Goal: Task Accomplishment & Management: Use online tool/utility

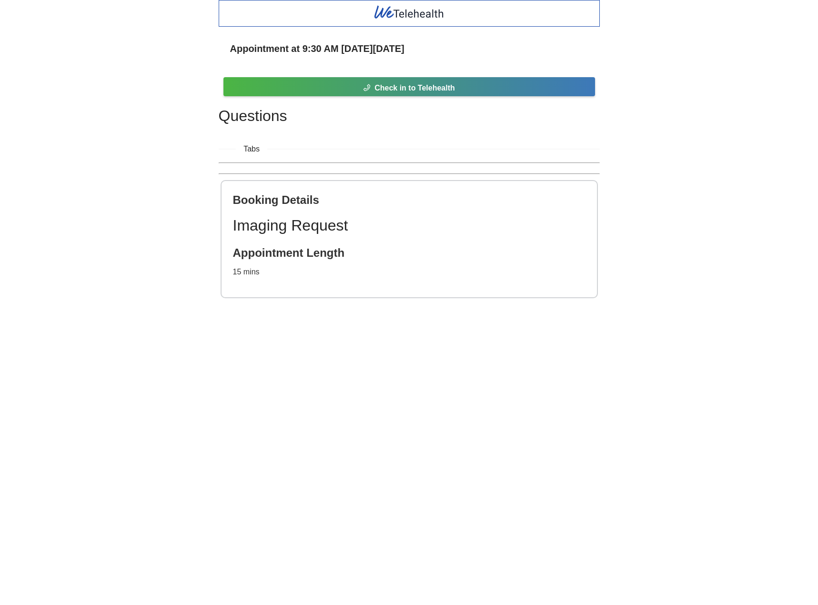
click at [135, 262] on div "Appointment at 9:30 AM [DATE][DATE] Check in to Telehealth Questions Tabs Booki…" at bounding box center [409, 166] width 818 height 332
click at [123, 210] on div "Appointment at 9:30 AM [DATE][DATE] Check in to Telehealth Questions Tabs Booki…" at bounding box center [409, 166] width 818 height 332
click at [105, 204] on div "Appointment at 9:30 AM [DATE][DATE] Check in to Telehealth Questions Tabs Booki…" at bounding box center [409, 166] width 819 height 332
click at [102, 170] on div "Appointment at 9:30 AM [DATE][DATE] Check in to Telehealth Questions Tabs Booki…" at bounding box center [409, 166] width 819 height 332
click at [113, 164] on div "Appointment at 9:30 AM [DATE][DATE] Check in to Telehealth Questions Tabs Booki…" at bounding box center [409, 166] width 819 height 332
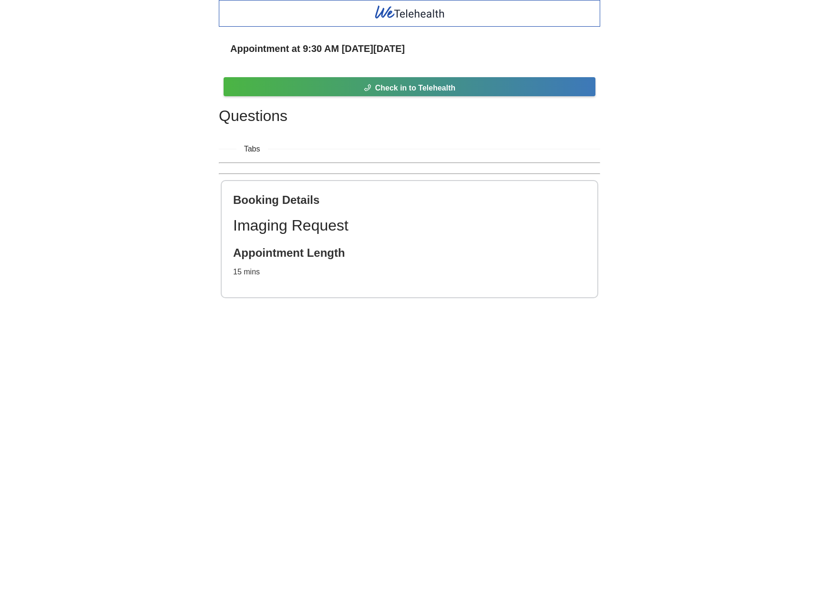
click at [95, 143] on div "Appointment at 9:30 AM [DATE][DATE] Check in to Telehealth Questions Tabs Booki…" at bounding box center [409, 166] width 819 height 332
click at [92, 338] on body "Appointment at 9:30 AM [DATE][DATE] Check in to Telehealth Questions Tabs Booki…" at bounding box center [409, 302] width 819 height 605
drag, startPoint x: 129, startPoint y: 380, endPoint x: 104, endPoint y: 338, distance: 48.9
click at [129, 380] on body "Appointment at 9:30 AM [DATE][DATE] Check in to Telehealth Questions Tabs Booki…" at bounding box center [409, 302] width 819 height 605
click at [105, 335] on body "Appointment at 9:30 AM [DATE][DATE] Check in to Telehealth Questions Tabs Booki…" at bounding box center [409, 302] width 819 height 605
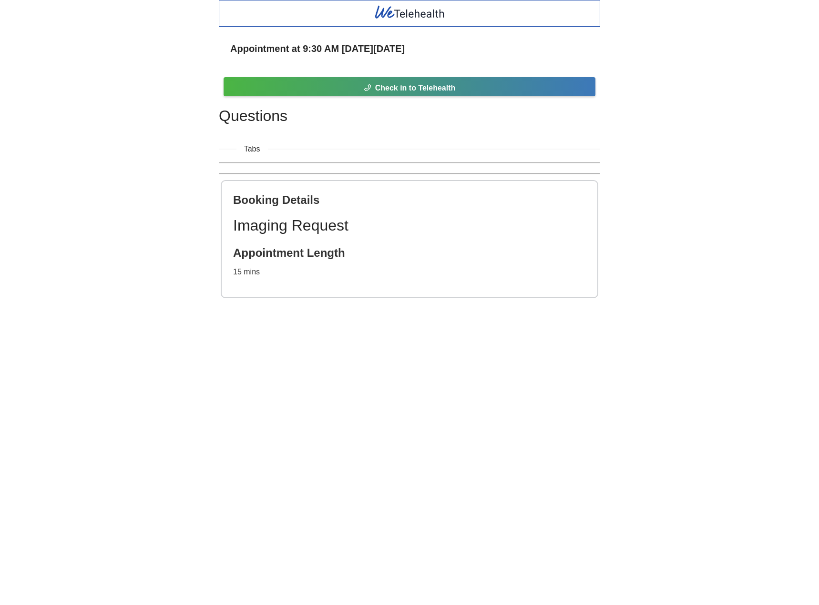
click at [126, 95] on div "Appointment at 9:30 AM [DATE][DATE] Check in to Telehealth Questions Tabs Booki…" at bounding box center [409, 166] width 819 height 332
click at [103, 82] on div "Appointment at 9:30 AM [DATE][DATE] Check in to Telehealth Questions Tabs Booki…" at bounding box center [409, 166] width 819 height 332
click at [102, 136] on div "Appointment at 9:30 AM [DATE][DATE] Check in to Telehealth Questions Tabs Booki…" at bounding box center [409, 166] width 819 height 332
click at [100, 96] on div "Appointment at 9:30 AM [DATE][DATE] Check in to Telehealth Questions Tabs Booki…" at bounding box center [409, 166] width 819 height 332
click at [113, 194] on div "Appointment at 9:30 AM [DATE][DATE] Check in to Telehealth Questions Tabs Booki…" at bounding box center [409, 166] width 819 height 332
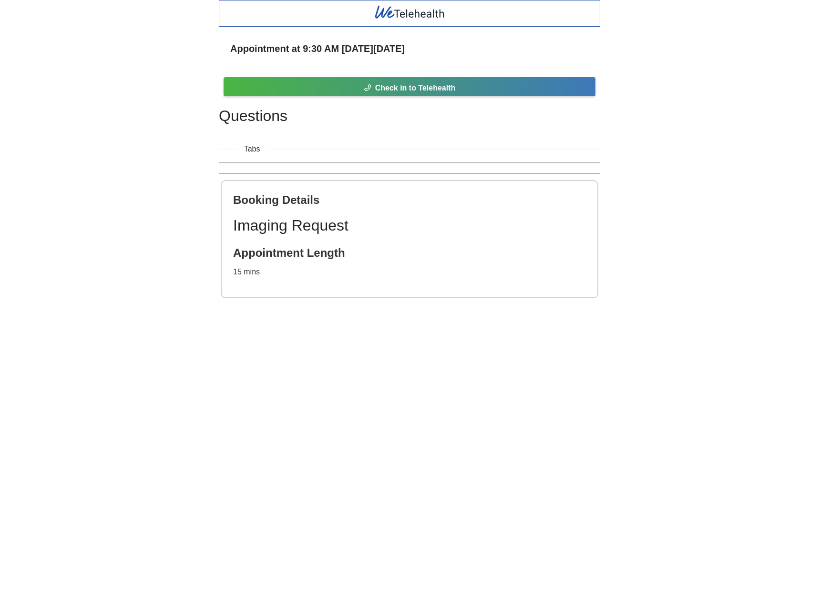
click at [103, 147] on div "Appointment at 9:30 AM [DATE][DATE] Check in to Telehealth Questions Tabs Booki…" at bounding box center [409, 166] width 819 height 332
click at [409, 468] on body "Appointment at 9:30 AM [DATE][DATE] Check in to Telehealth Questions Tabs Booki…" at bounding box center [409, 302] width 819 height 605
click at [394, 431] on body "Appointment at 9:30 AM [DATE][DATE] Check in to Telehealth Questions Tabs Booki…" at bounding box center [409, 302] width 819 height 605
click at [405, 422] on body "Appointment at 9:30 AM [DATE][DATE] Check in to Telehealth Questions Tabs Booki…" at bounding box center [409, 302] width 819 height 605
drag, startPoint x: 411, startPoint y: 455, endPoint x: 401, endPoint y: 422, distance: 34.8
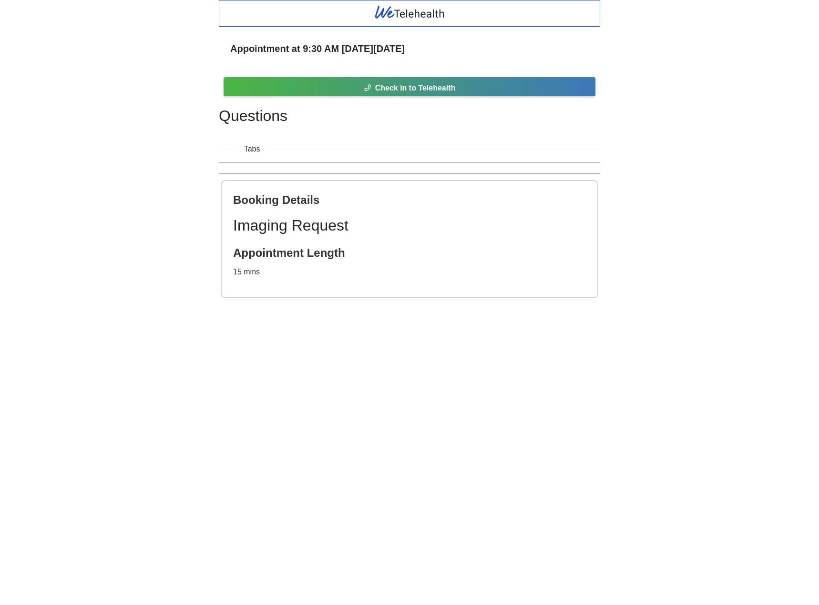
click at [409, 452] on body "Appointment at 9:30 AM [DATE][DATE] Check in to Telehealth Questions Tabs Booki…" at bounding box center [409, 302] width 819 height 605
click at [401, 421] on body "Appointment at 9:30 AM [DATE][DATE] Check in to Telehealth Questions Tabs Booki…" at bounding box center [409, 302] width 819 height 605
click at [151, 282] on div "Appointment at 9:30 AM [DATE][DATE] Check in to Telehealth Questions Tabs Booki…" at bounding box center [409, 166] width 819 height 332
click at [148, 154] on div "Appointment at 9:30 AM [DATE][DATE] Check in to Telehealth Questions Tabs Booki…" at bounding box center [409, 166] width 819 height 332
click at [135, 131] on div "Appointment at 9:30 AM [DATE][DATE] Check in to Telehealth Questions Tabs Booki…" at bounding box center [409, 166] width 819 height 332
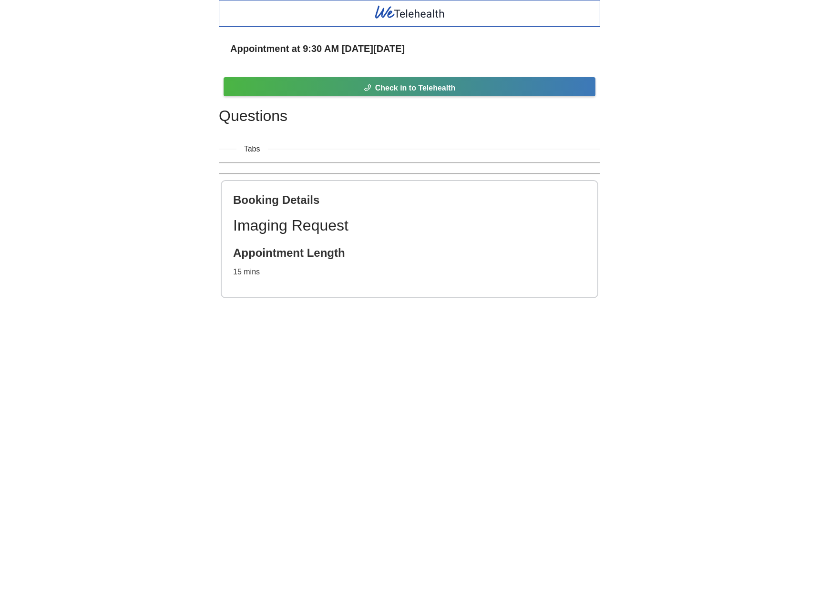
click at [147, 174] on div "Appointment at 9:30 AM [DATE][DATE] Check in to Telehealth Questions Tabs Booki…" at bounding box center [409, 166] width 819 height 332
click at [135, 210] on div "Appointment at 9:30 AM [DATE][DATE] Check in to Telehealth Questions Tabs Booki…" at bounding box center [409, 166] width 819 height 332
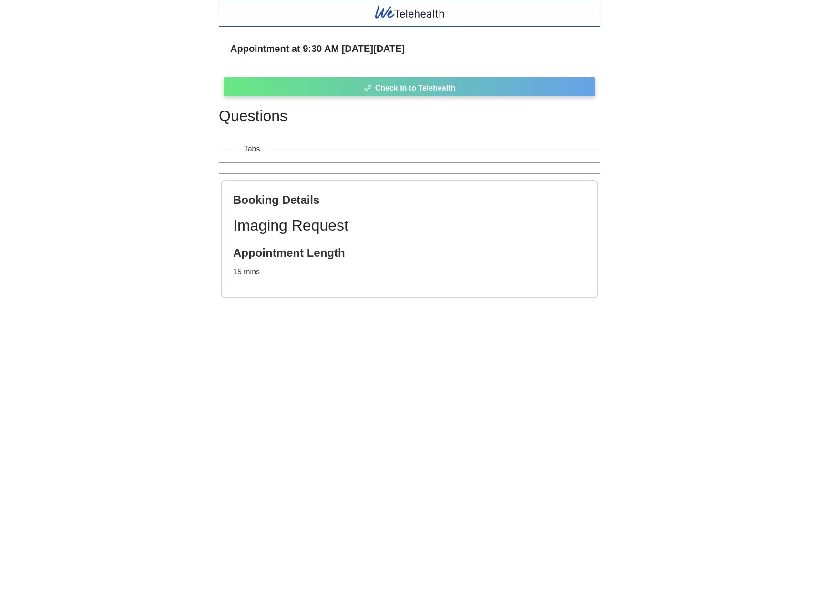
click at [434, 87] on span "Check in to Telehealth" at bounding box center [415, 88] width 81 height 12
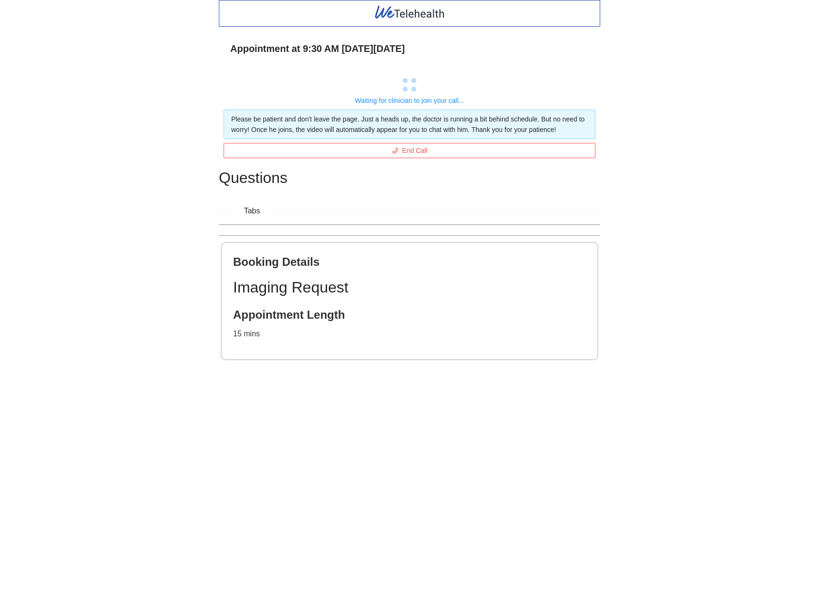
click at [139, 286] on div "Appointment at 9:30 AM [DATE][DATE] Waiting for clinician to join your call... …" at bounding box center [409, 197] width 819 height 394
click at [146, 292] on div "Appointment at 9:30 AM [DATE][DATE] Waiting for clinician to join your call... …" at bounding box center [409, 197] width 819 height 394
click at [701, 73] on div "Appointment at 9:30 AM [DATE][DATE] Waiting for clinician to join your call... …" at bounding box center [409, 197] width 819 height 394
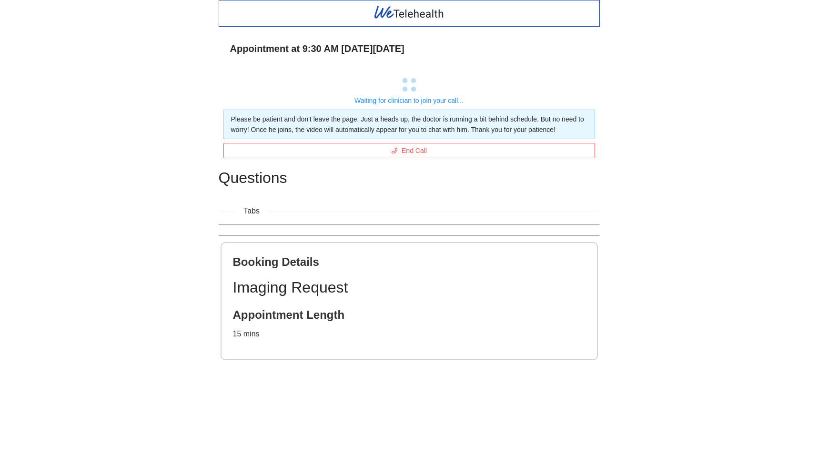
click at [683, 142] on div "Appointment at 9:30 AM [DATE][DATE] Waiting for clinician to join your call... …" at bounding box center [409, 197] width 818 height 394
click at [677, 115] on div "Appointment at 9:30 AM [DATE][DATE] Waiting for clinician to join your call... …" at bounding box center [409, 197] width 818 height 394
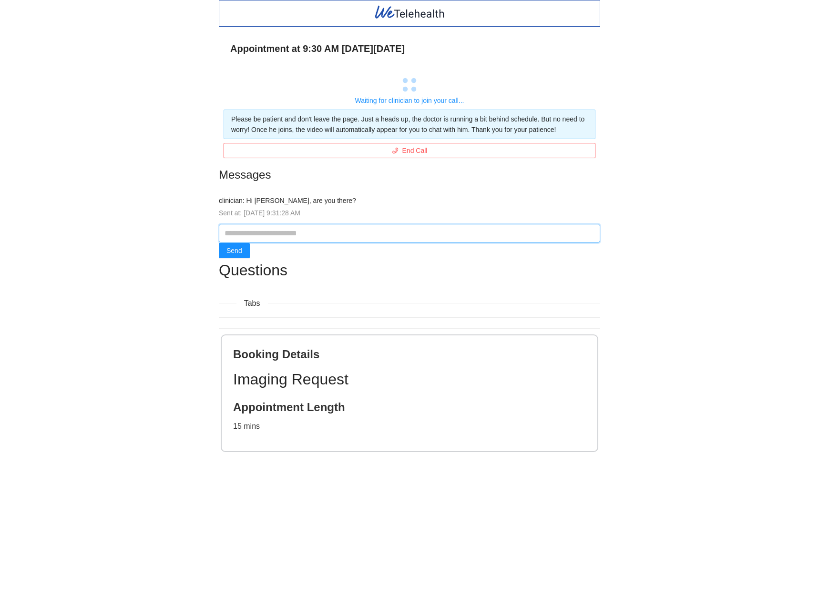
click at [263, 237] on input "text" at bounding box center [409, 233] width 381 height 19
type input "***"
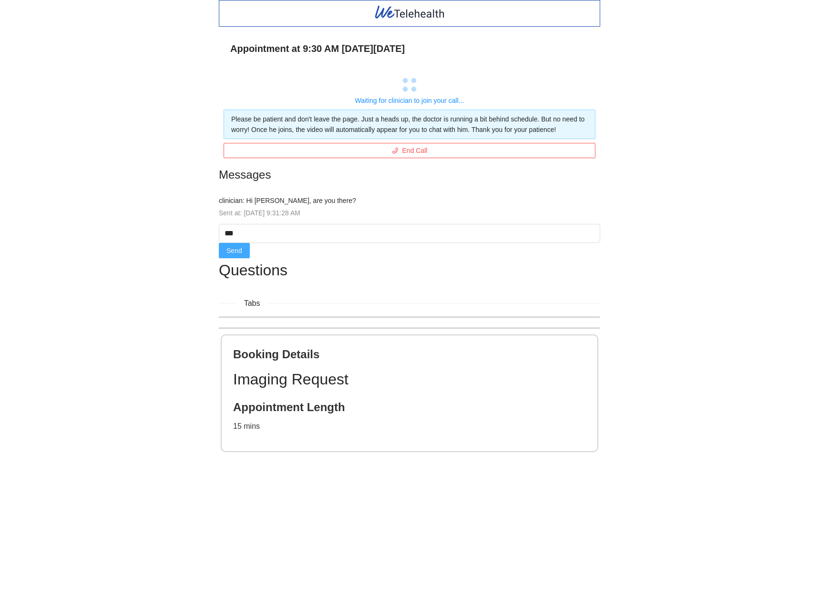
click at [238, 251] on span "Send" at bounding box center [234, 251] width 16 height 10
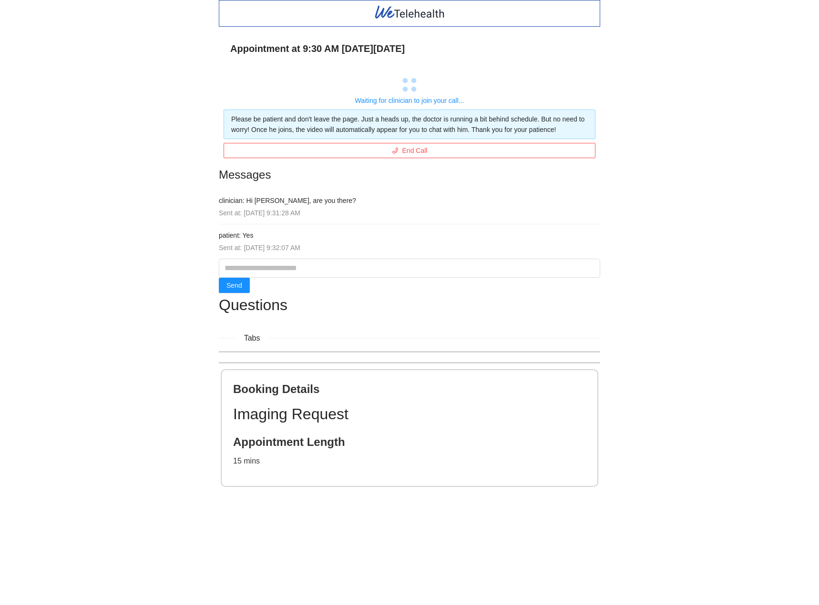
click at [178, 227] on div "Appointment at 9:30 AM [DATE][DATE] Waiting for clinician to join your call... …" at bounding box center [409, 261] width 819 height 522
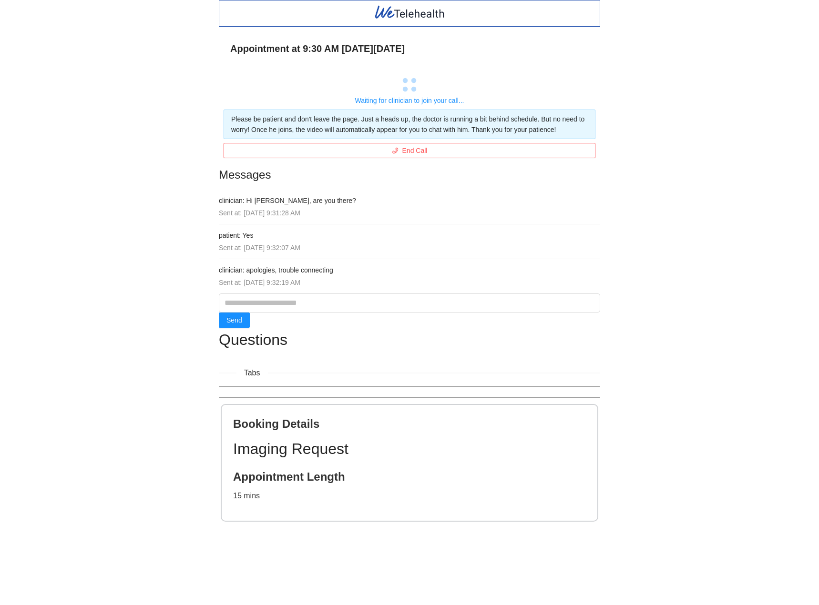
click at [710, 148] on div "Appointment at 9:30 AM [DATE][DATE] Waiting for clinician to join your call... …" at bounding box center [409, 278] width 819 height 556
click at [693, 88] on div "Appointment at 9:30 AM [DATE][DATE] Waiting for clinician to join your call... …" at bounding box center [409, 278] width 819 height 556
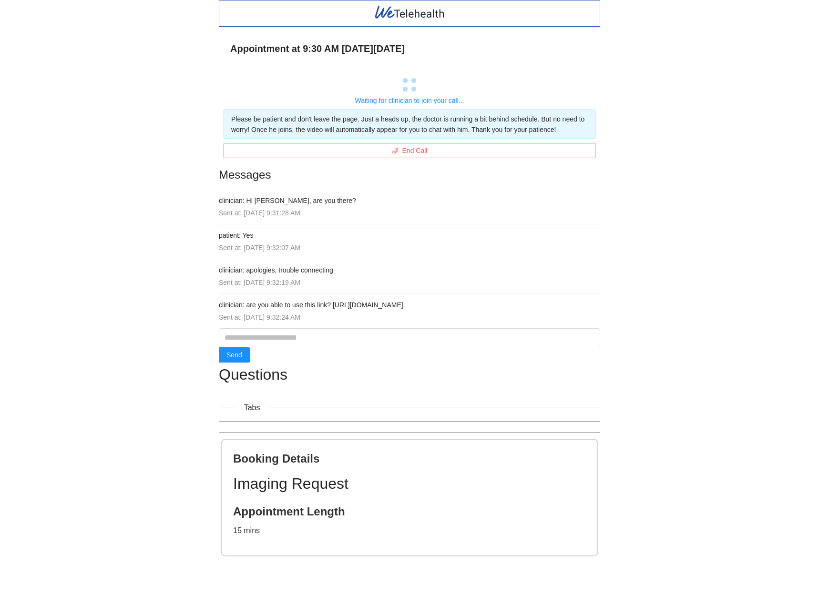
drag, startPoint x: 443, startPoint y: 304, endPoint x: 333, endPoint y: 307, distance: 109.7
click at [333, 307] on h4 "clinician: are you able to use this link? [URL][DOMAIN_NAME]" at bounding box center [409, 305] width 381 height 10
copy h4 "[URL][DOMAIN_NAME]"
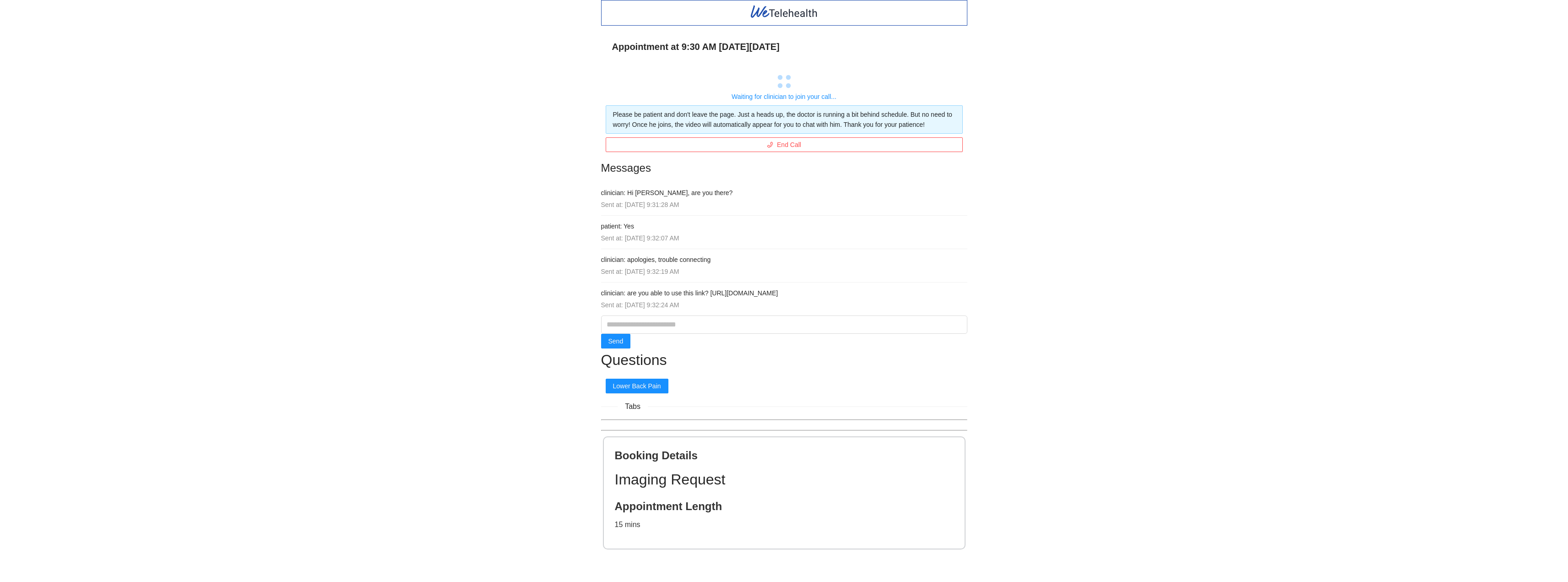
click at [446, 186] on div "Appointment at 9:30 AM [DATE][DATE] Waiting for clinician to join your call... …" at bounding box center [784, 291] width 1568 height 582
click at [644, 385] on span "Lower Back Pain" at bounding box center [637, 386] width 48 height 10
click at [641, 386] on span "Lower Back Pain" at bounding box center [637, 386] width 48 height 10
click at [785, 310] on div "Appointment at 9:30 AM [DATE][DATE] Waiting for clinician to join your call... …" at bounding box center [784, 291] width 1568 height 582
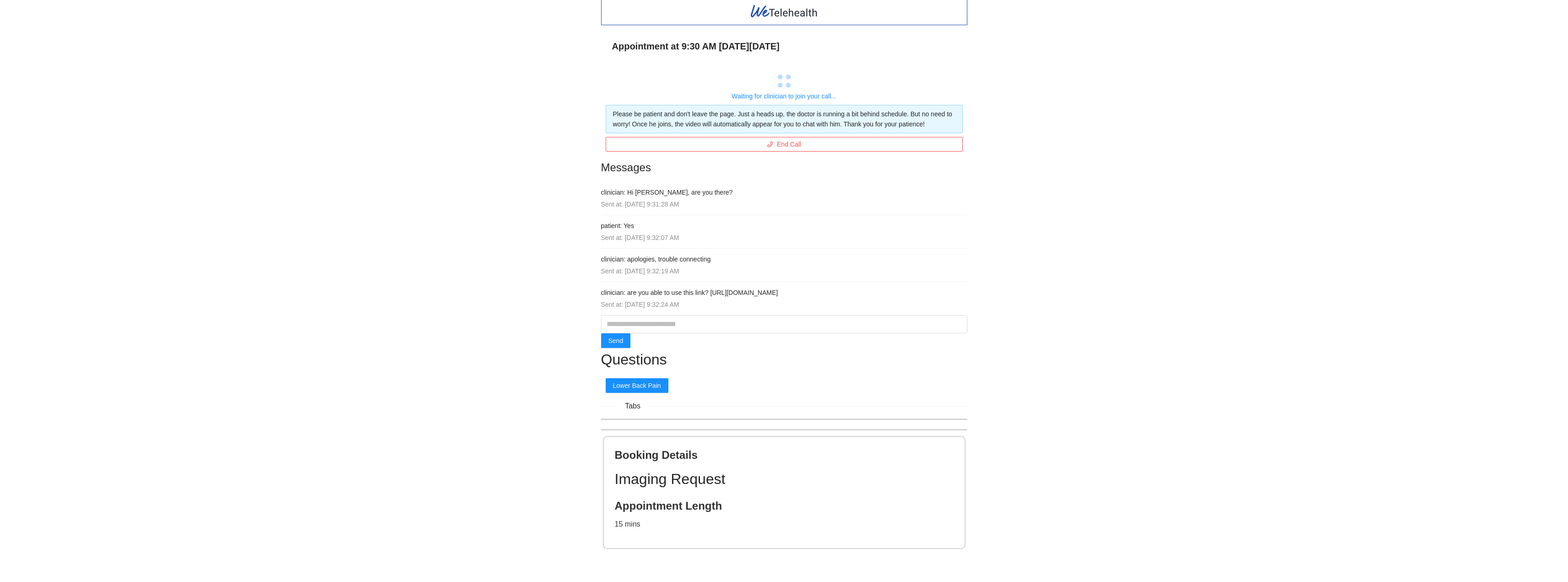
click at [785, 392] on div "Appointment at 9:30 AM [DATE][DATE] Waiting for clinician to join your call... …" at bounding box center [784, 291] width 1568 height 582
click at [415, 299] on div "Appointment at 9:30 AM [DATE][DATE] Waiting for clinician to join your call... …" at bounding box center [784, 291] width 1568 height 582
click at [785, 313] on div "Appointment at 9:30 AM [DATE][DATE] Waiting for clinician to join your call... …" at bounding box center [784, 291] width 1568 height 582
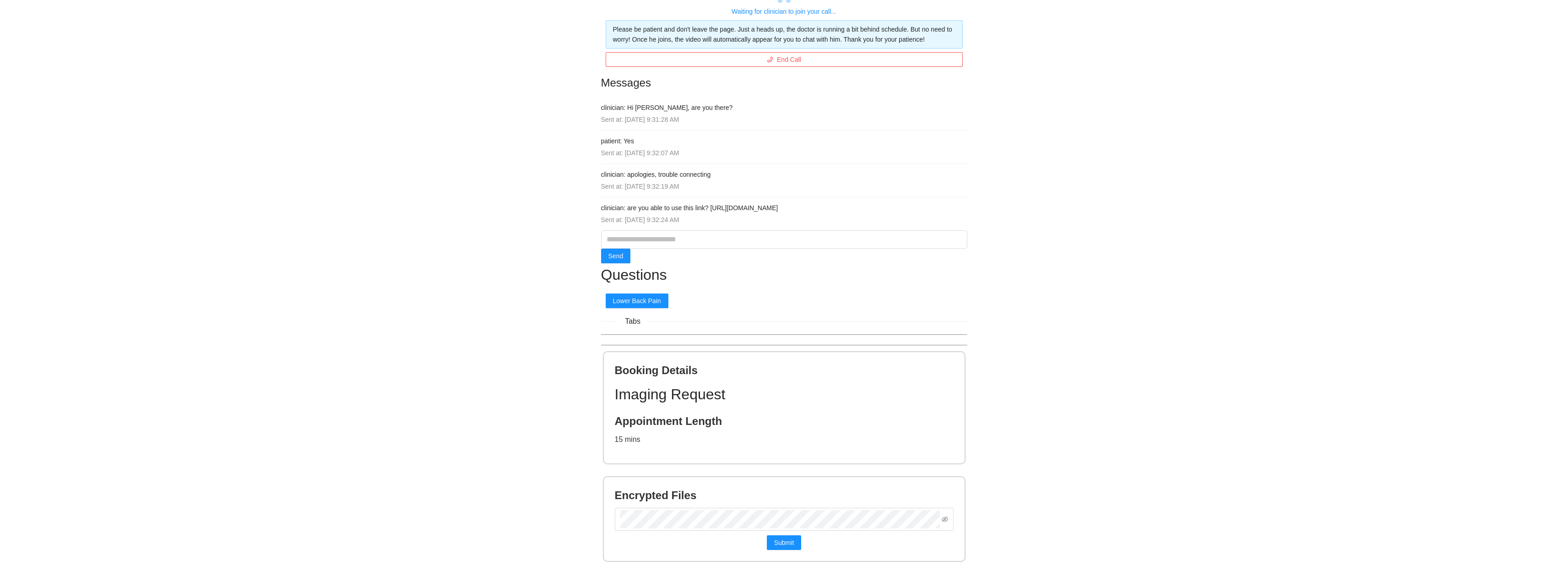
scroll to position [98, 0]
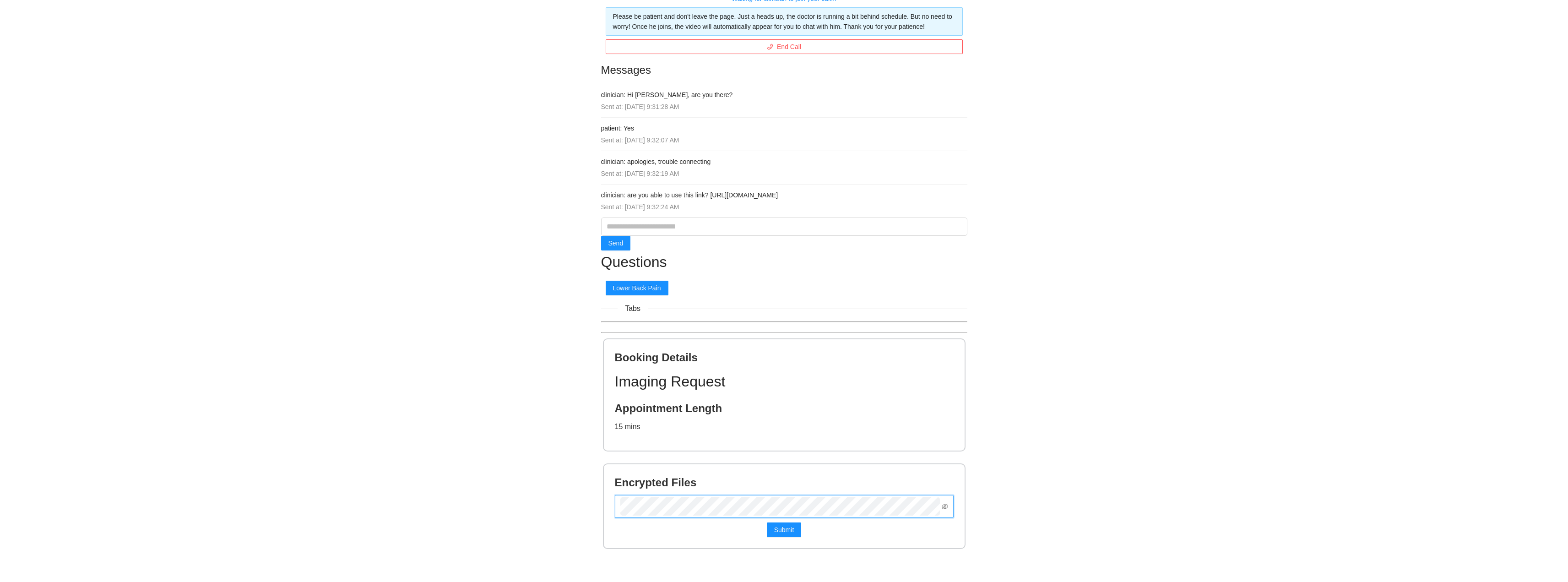
click at [766, 522] on button "Submit" at bounding box center [784, 529] width 35 height 14
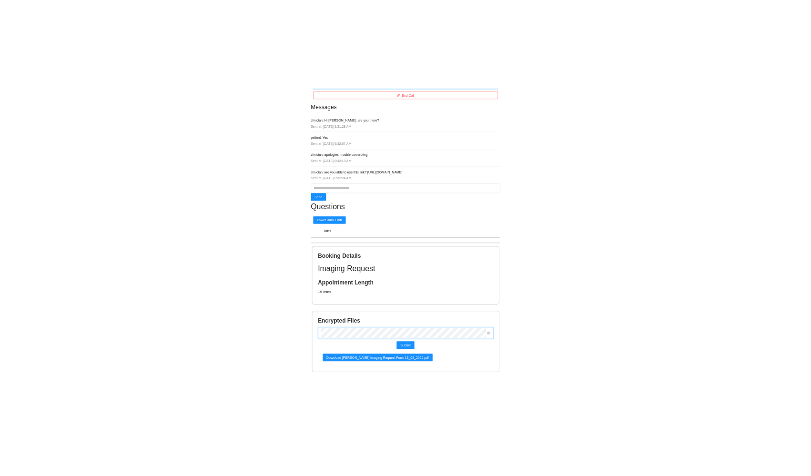
scroll to position [136, 0]
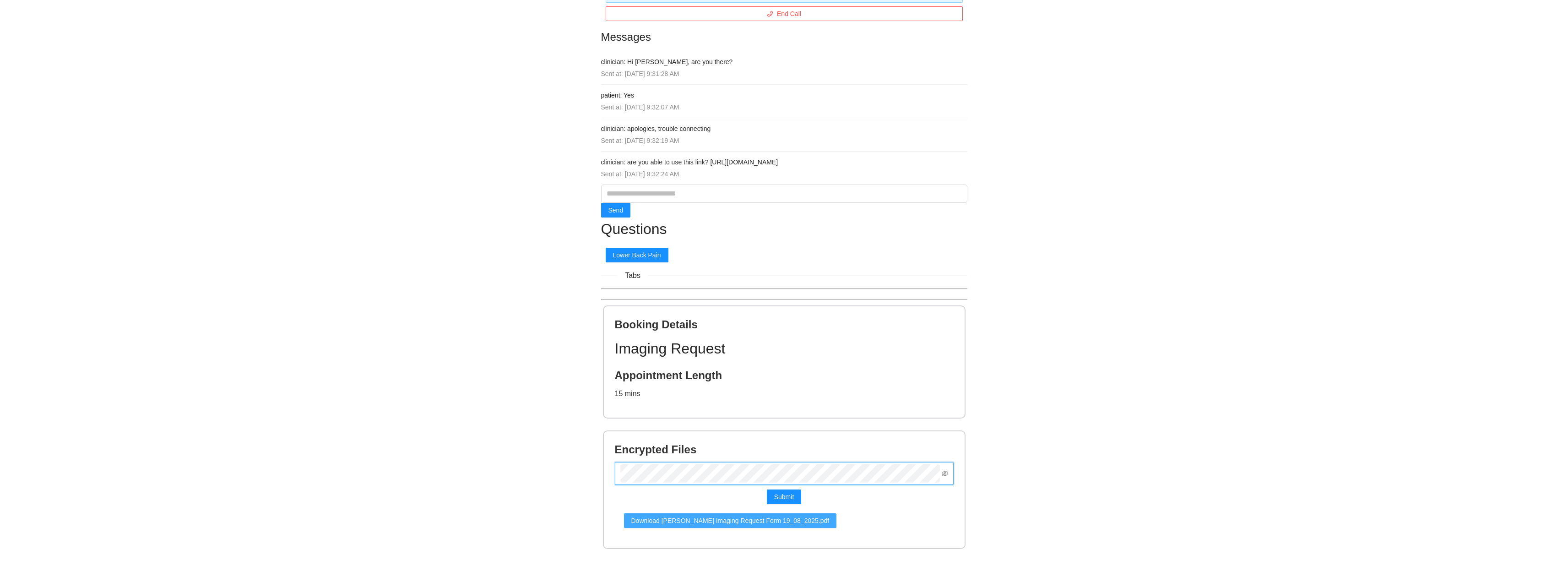
click at [705, 519] on span "Download [PERSON_NAME] Imaging Request Form 19_08_2025.pdf" at bounding box center [730, 521] width 198 height 10
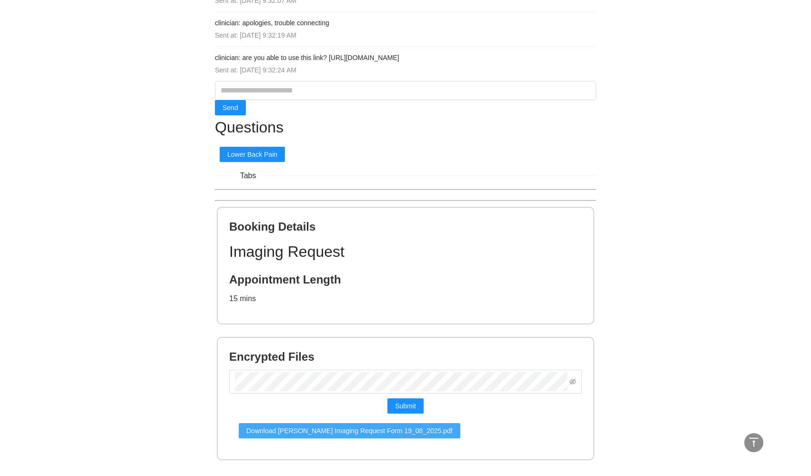
scroll to position [266, 0]
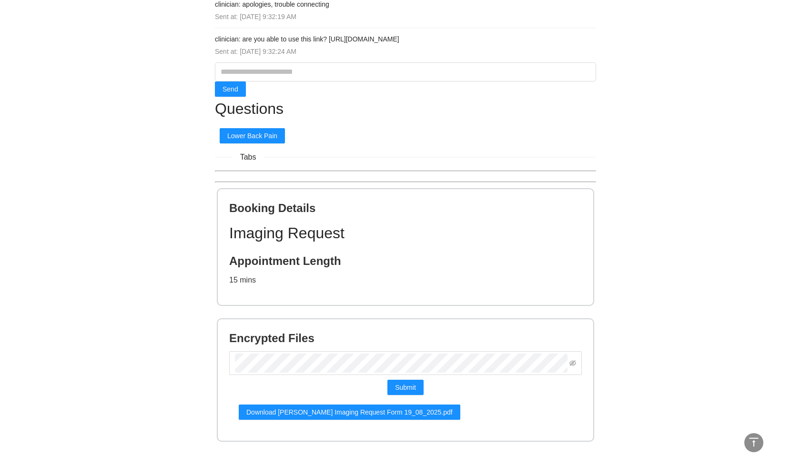
click at [689, 171] on div "Appointment at 9:30 AM [DATE][DATE] Waiting for clinician to join your call... …" at bounding box center [405, 105] width 811 height 742
click at [681, 125] on div "Appointment at 9:30 AM [DATE][DATE] Waiting for clinician to join your call... …" at bounding box center [405, 105] width 811 height 742
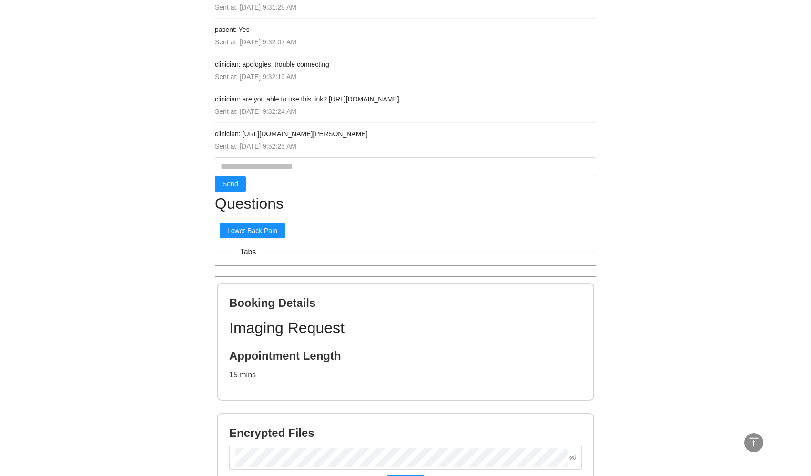
scroll to position [205, 0]
click at [613, 211] on div "Appointment at 9:30 AM [DATE][DATE] Waiting for clinician to join your call... …" at bounding box center [405, 183] width 811 height 777
click at [645, 155] on div "Appointment at 9:30 AM [DATE][DATE] Waiting for clinician to join your call... …" at bounding box center [405, 183] width 811 height 777
drag, startPoint x: 371, startPoint y: 135, endPoint x: 242, endPoint y: 136, distance: 128.7
click at [242, 136] on h4 "clinician: [URL][DOMAIN_NAME][PERSON_NAME]" at bounding box center [405, 134] width 381 height 10
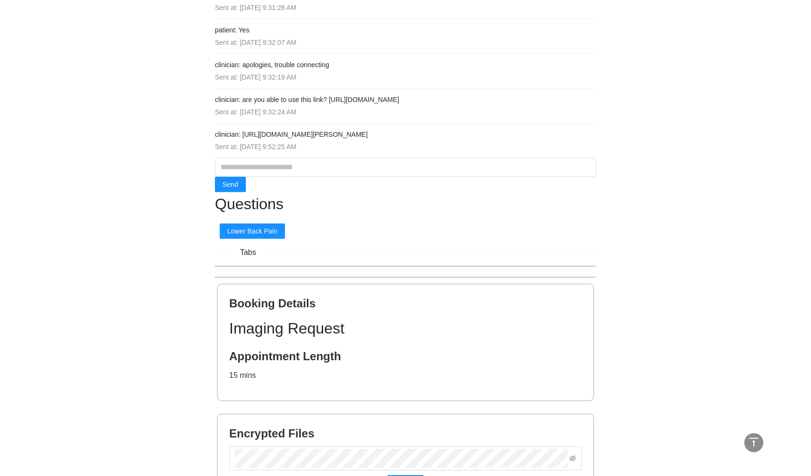
copy h4 "[URL][DOMAIN_NAME][PERSON_NAME]"
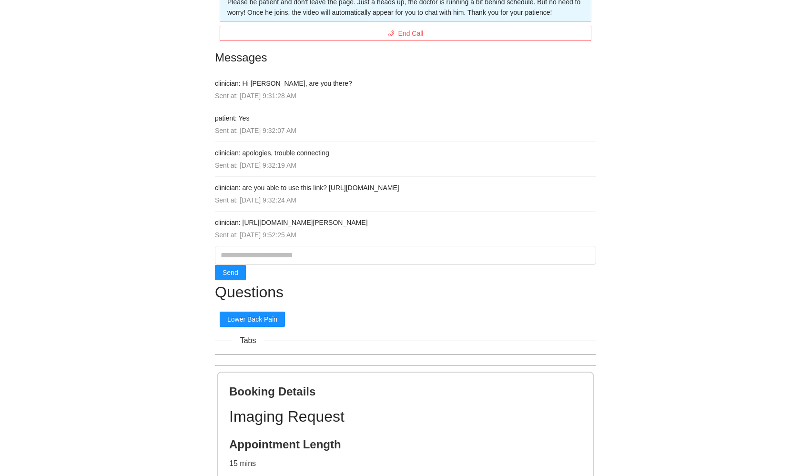
scroll to position [110, 0]
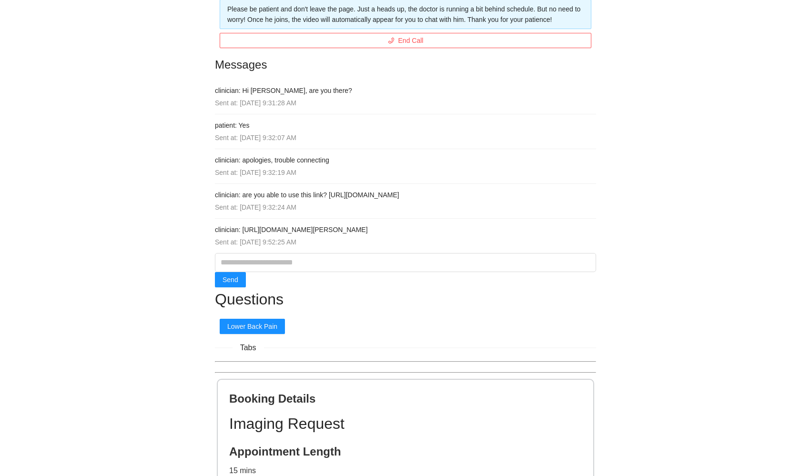
drag, startPoint x: 696, startPoint y: 61, endPoint x: 675, endPoint y: 16, distance: 50.1
click at [696, 61] on div "Appointment at 9:30 AM [DATE][DATE] Waiting for clinician to join your call... …" at bounding box center [405, 278] width 811 height 777
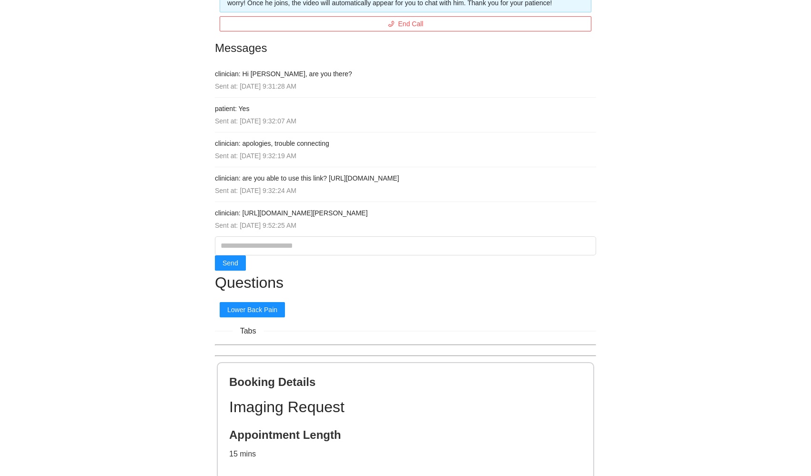
scroll to position [126, 0]
